Goal: Obtain resource: Download file/media

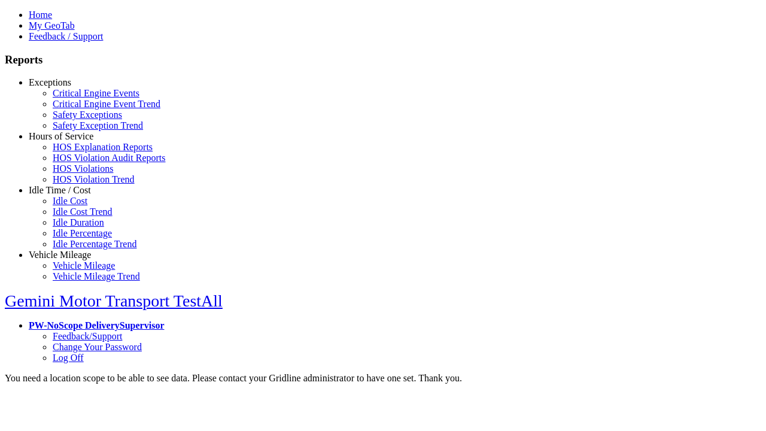
click at [69, 87] on link "Exceptions" at bounding box center [50, 82] width 42 height 10
click at [78, 98] on link "Critical Engine Events" at bounding box center [96, 93] width 87 height 10
select select "**"
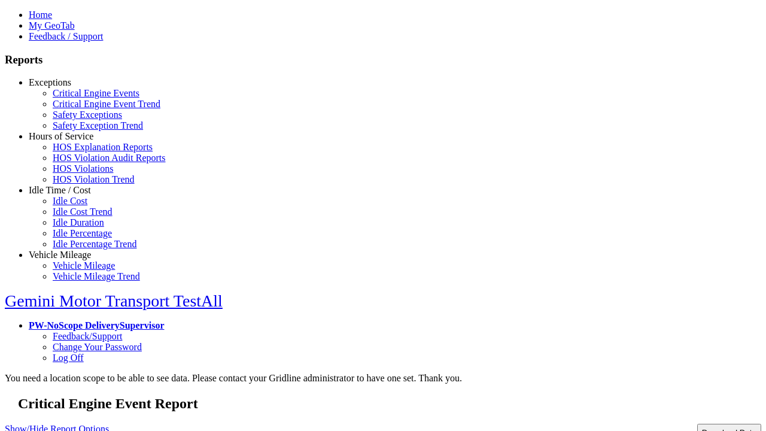
click at [703, 424] on button "Download Data" at bounding box center [729, 432] width 64 height 17
